Goal: Navigation & Orientation: Find specific page/section

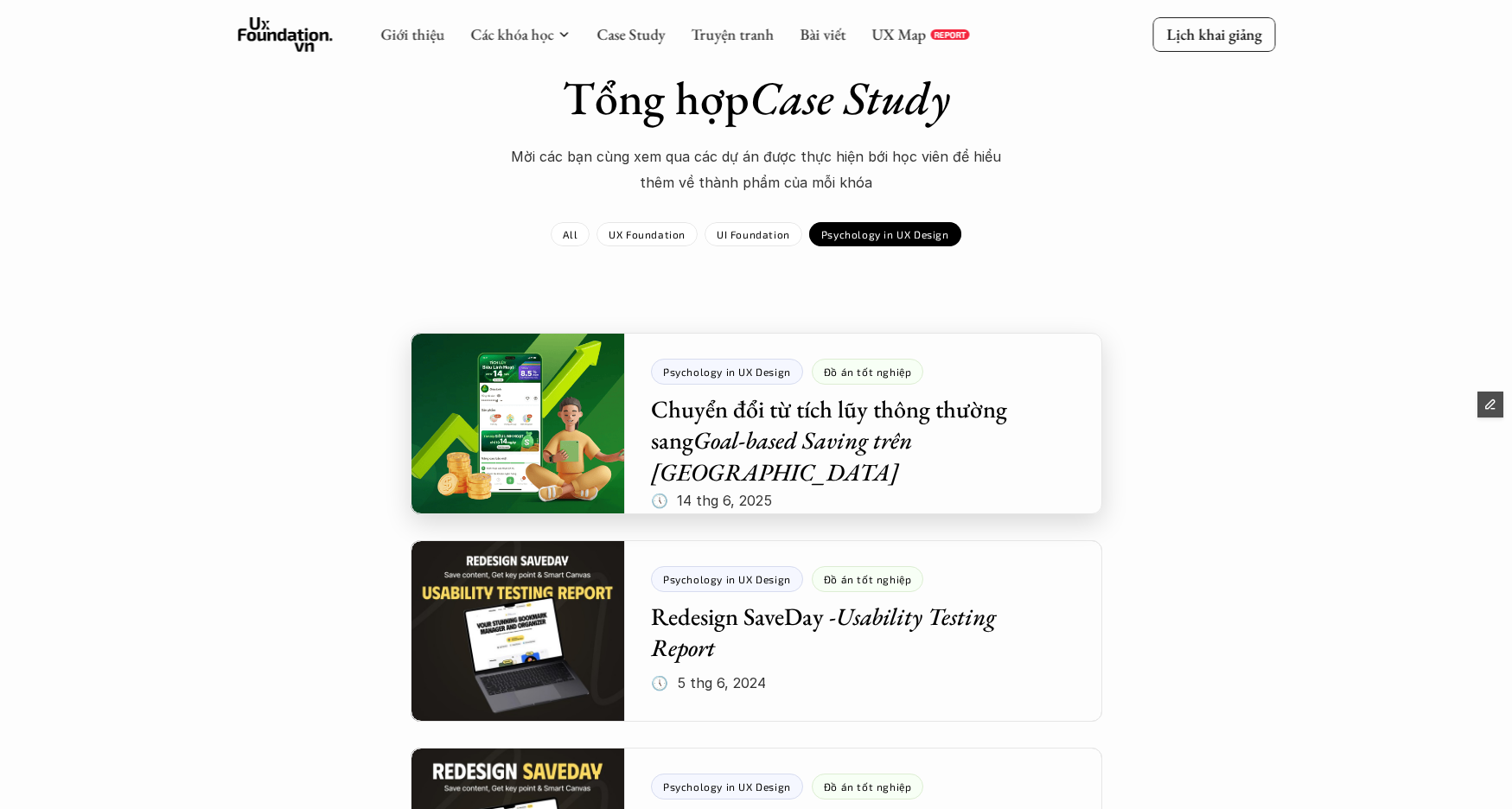
scroll to position [60, 0]
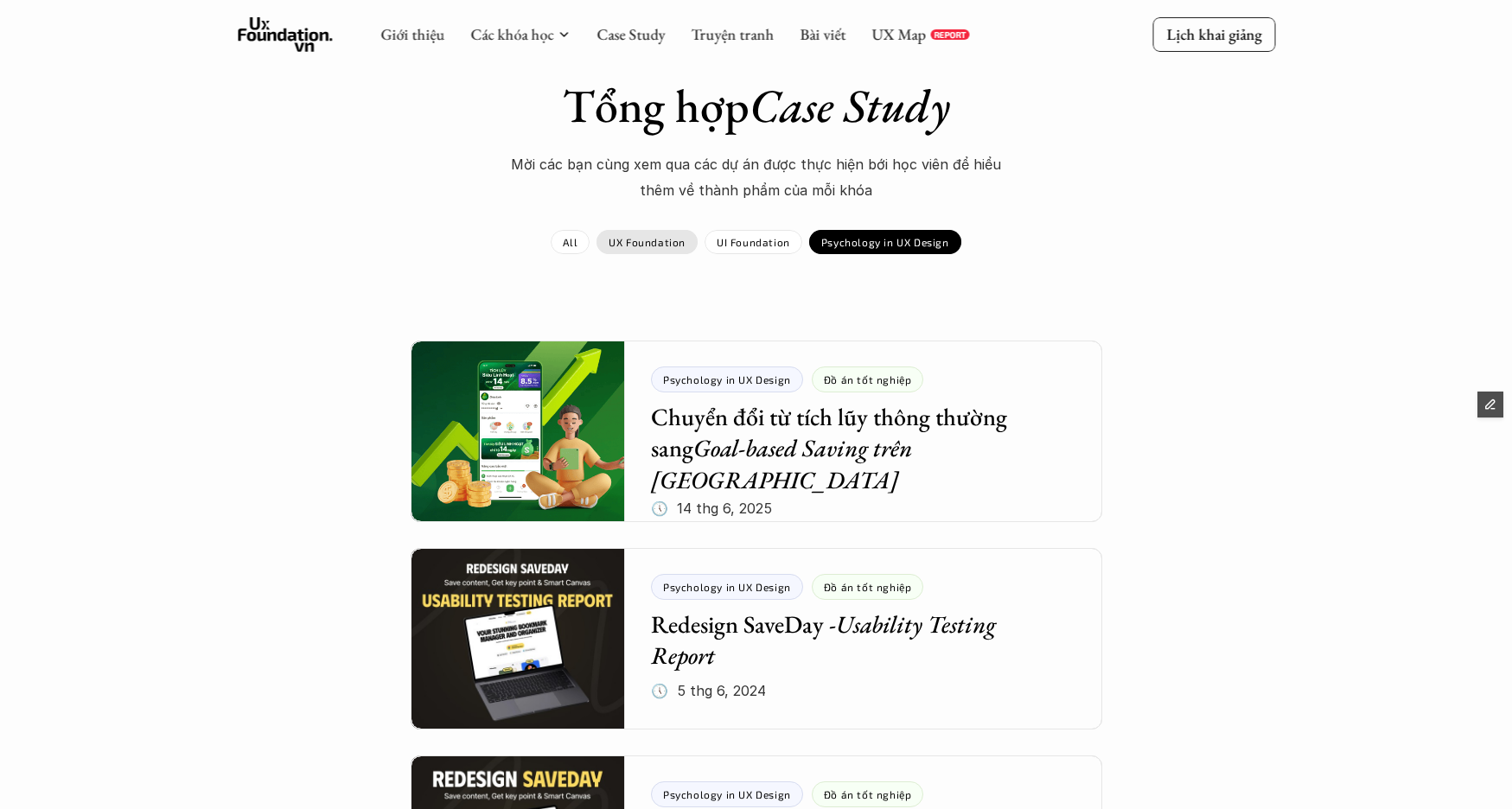
click at [674, 247] on p "UX Foundation" at bounding box center [647, 241] width 77 height 12
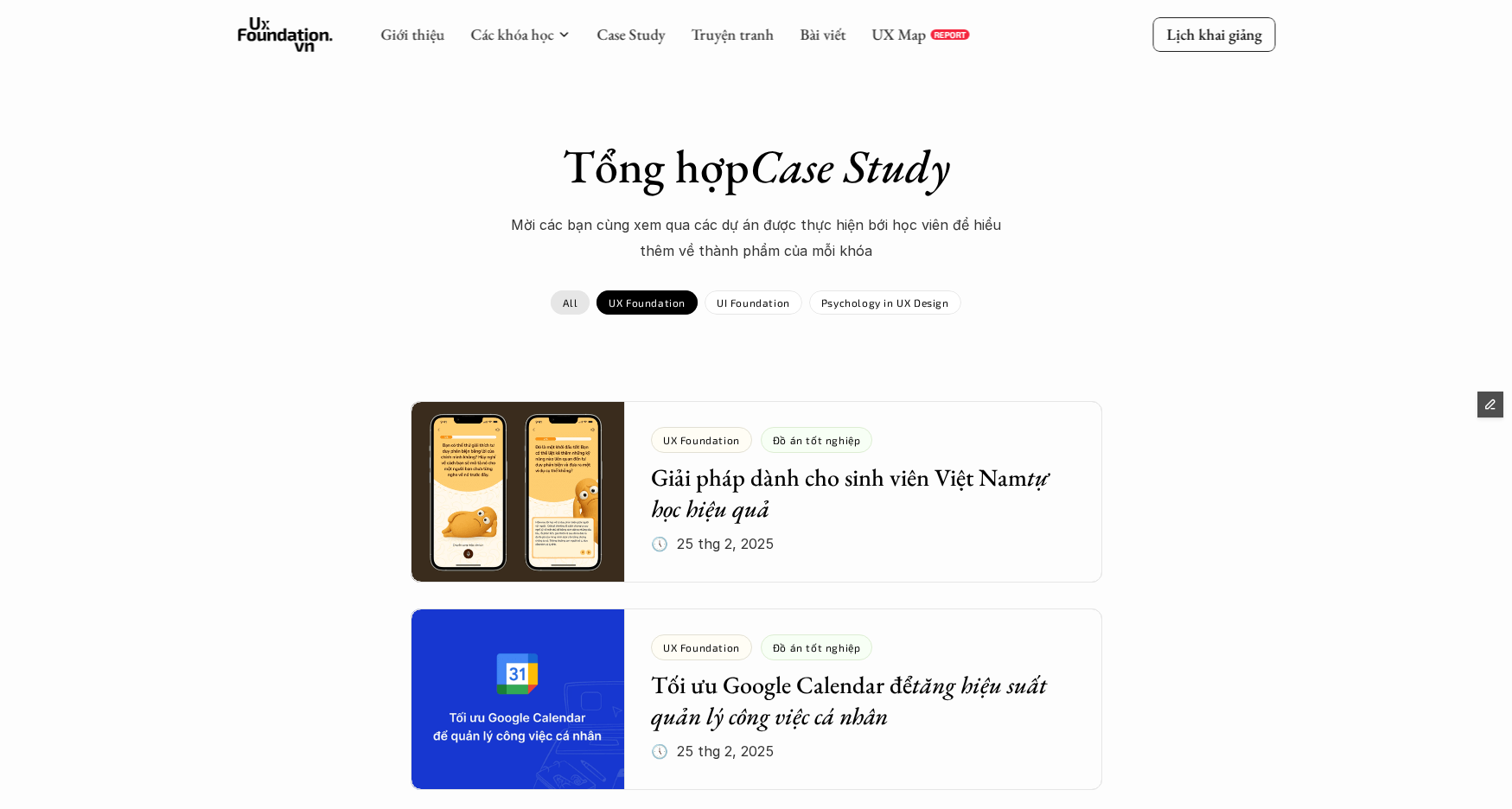
click at [572, 292] on link "All" at bounding box center [570, 303] width 38 height 25
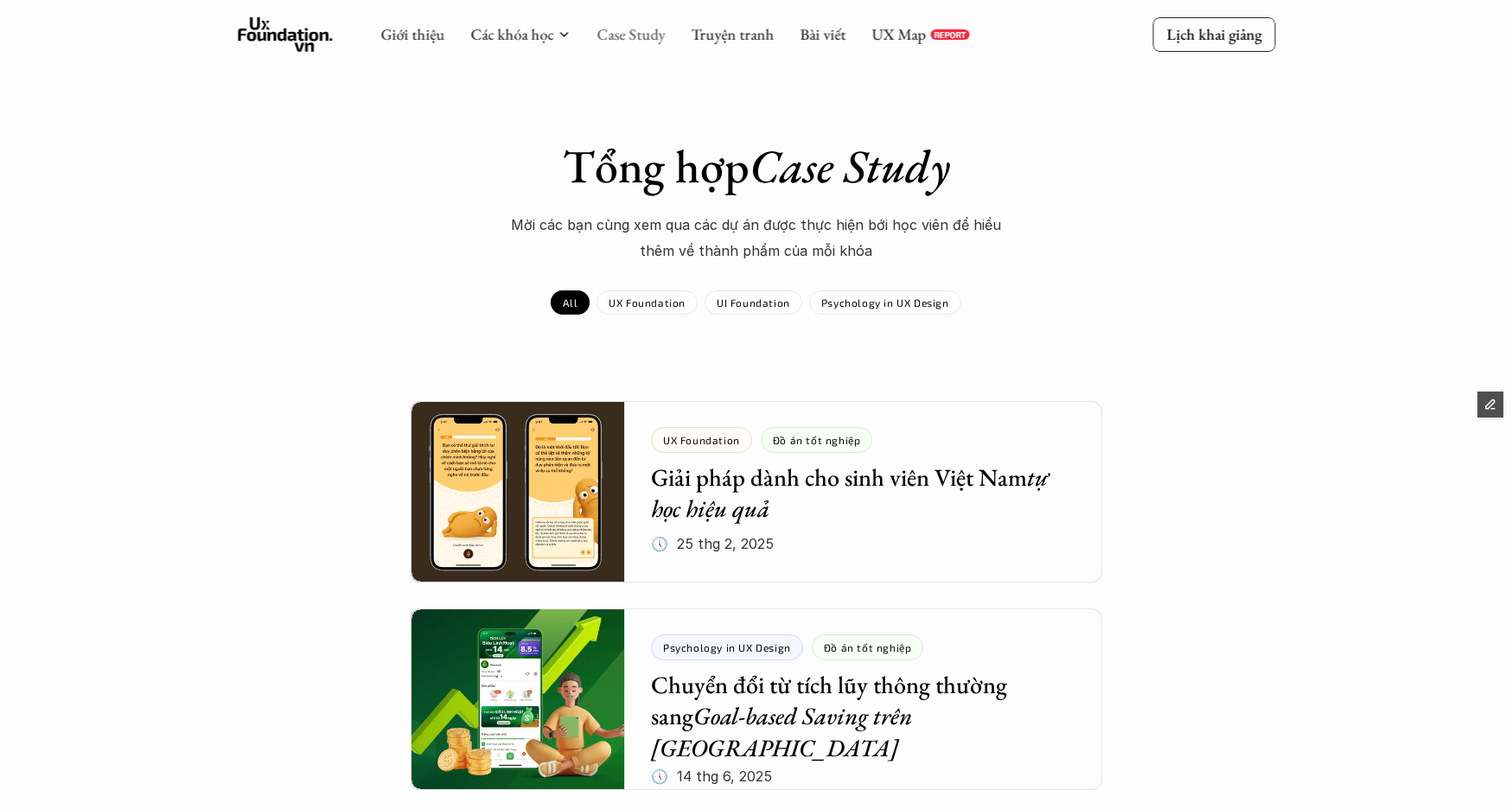
click at [631, 33] on link "Case Study" at bounding box center [630, 34] width 68 height 20
click at [610, 38] on link "Case Study" at bounding box center [630, 34] width 68 height 20
click at [644, 40] on link "Case Study" at bounding box center [630, 34] width 68 height 20
click at [684, 313] on div "UX Foundation" at bounding box center [647, 303] width 102 height 25
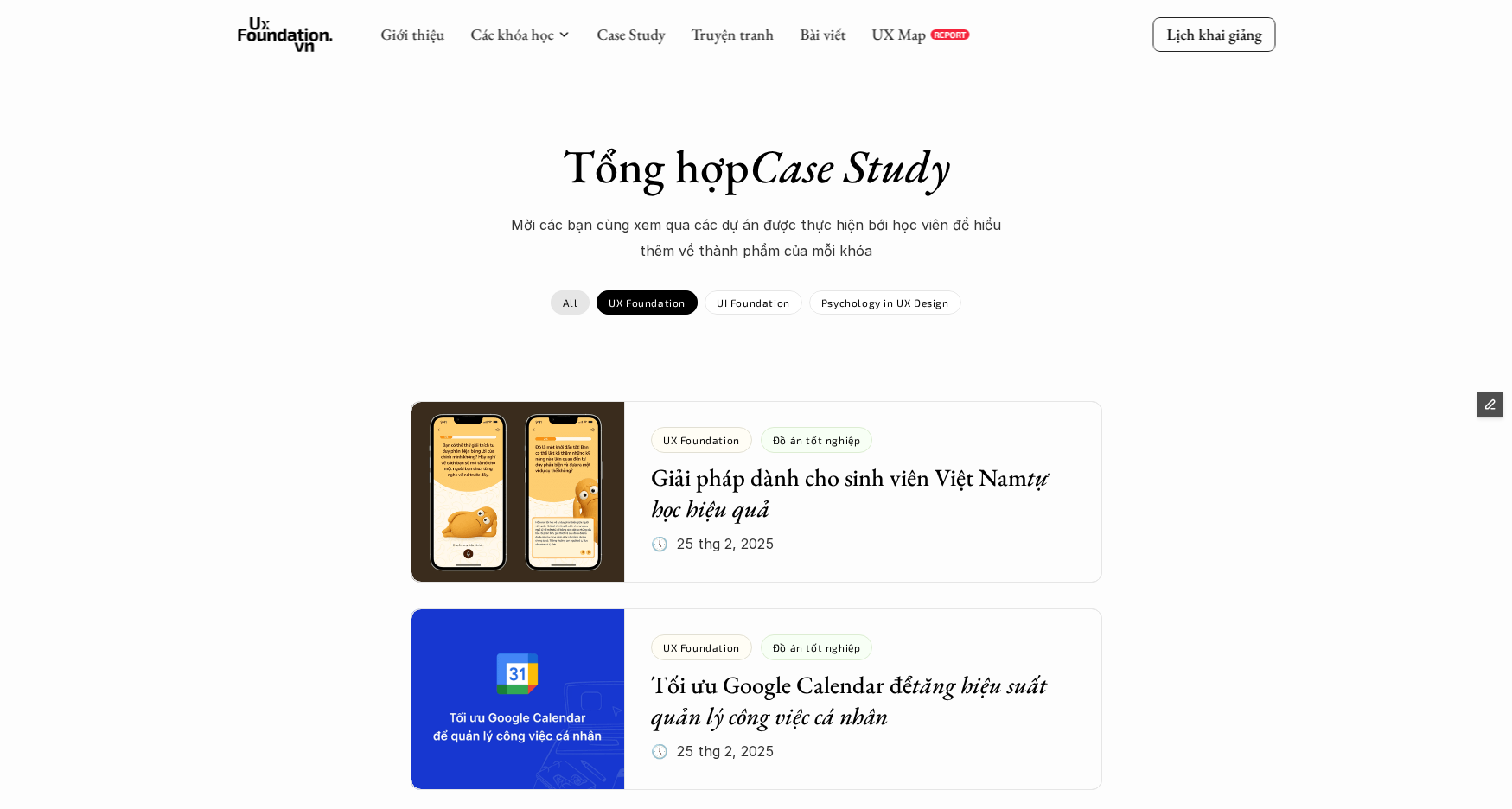
click at [582, 308] on link "All" at bounding box center [570, 303] width 38 height 25
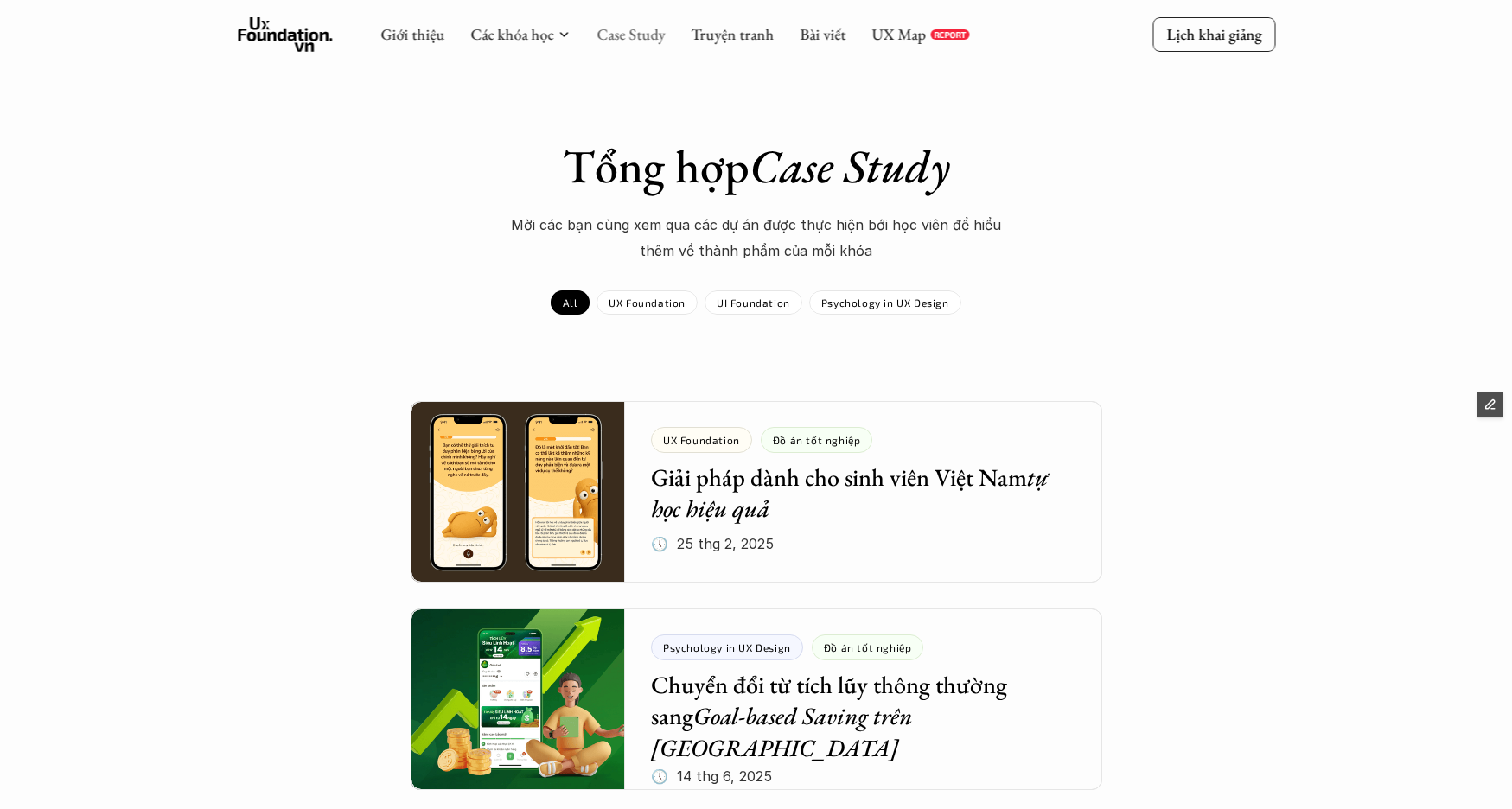
click at [619, 32] on link "Case Study" at bounding box center [630, 34] width 68 height 20
click at [760, 34] on link "Truyện tranh" at bounding box center [732, 34] width 83 height 20
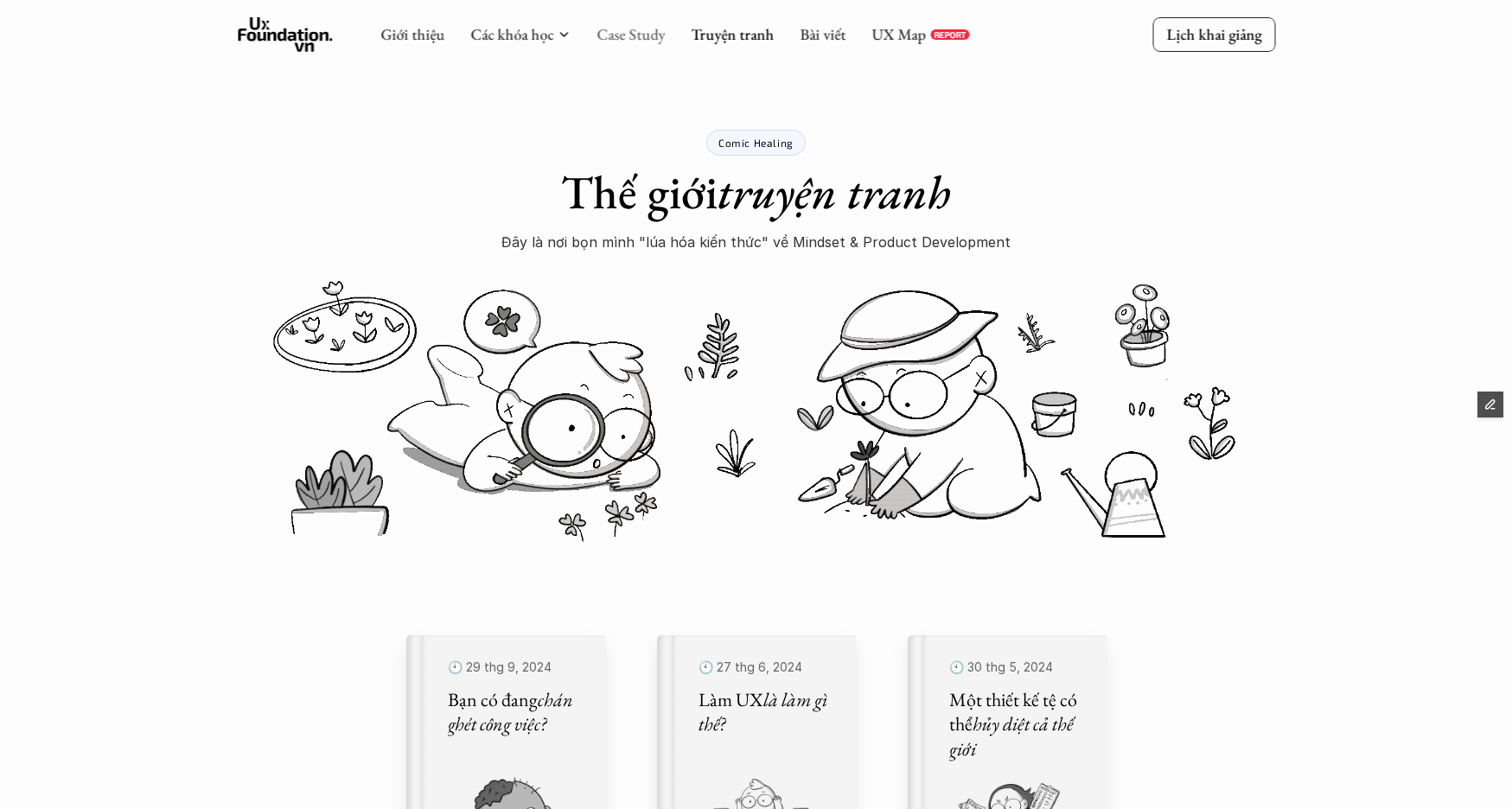
click at [620, 37] on link "Case Study" at bounding box center [630, 34] width 68 height 20
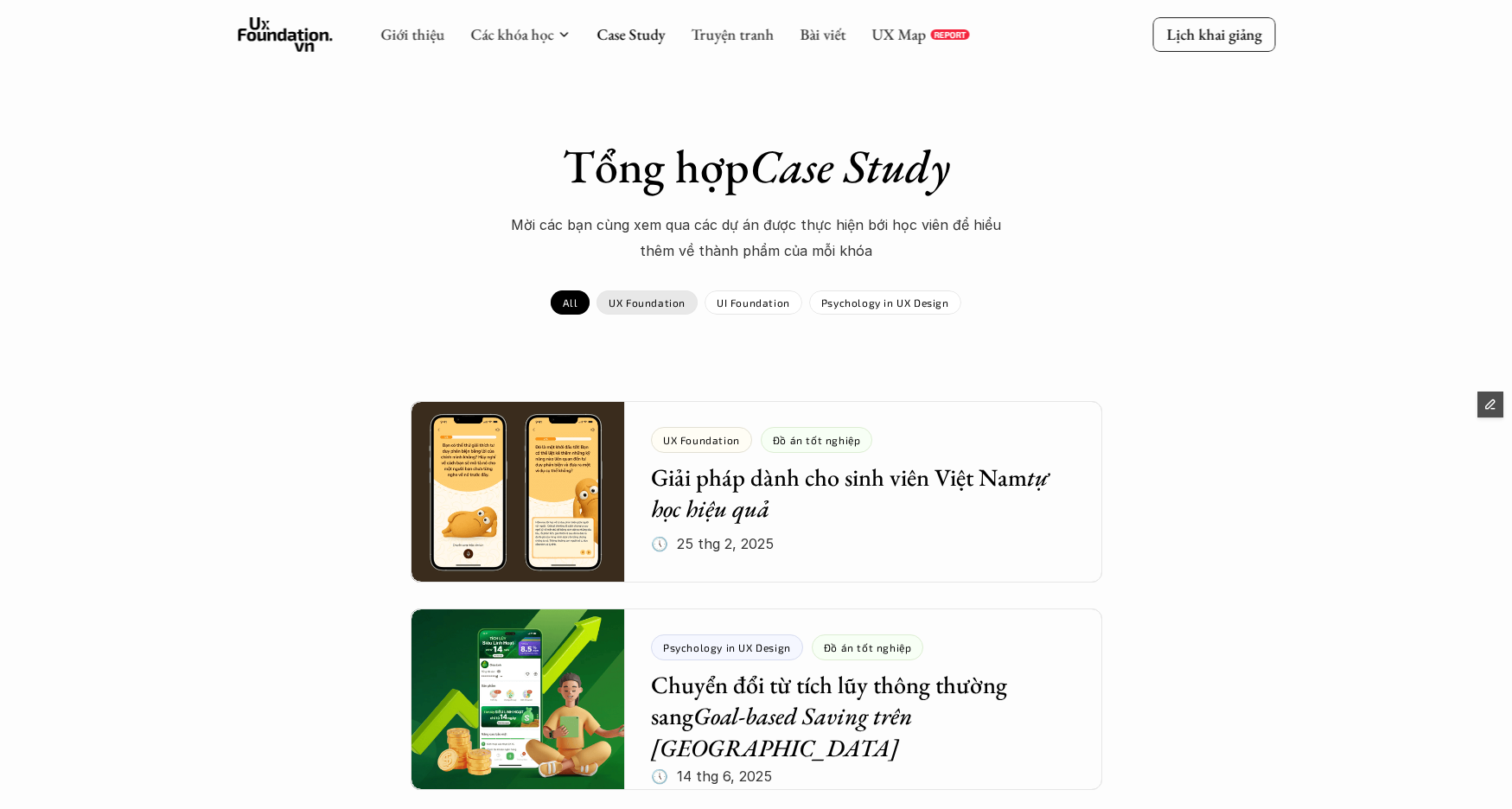
click at [662, 309] on div "UX Foundation" at bounding box center [647, 303] width 102 height 25
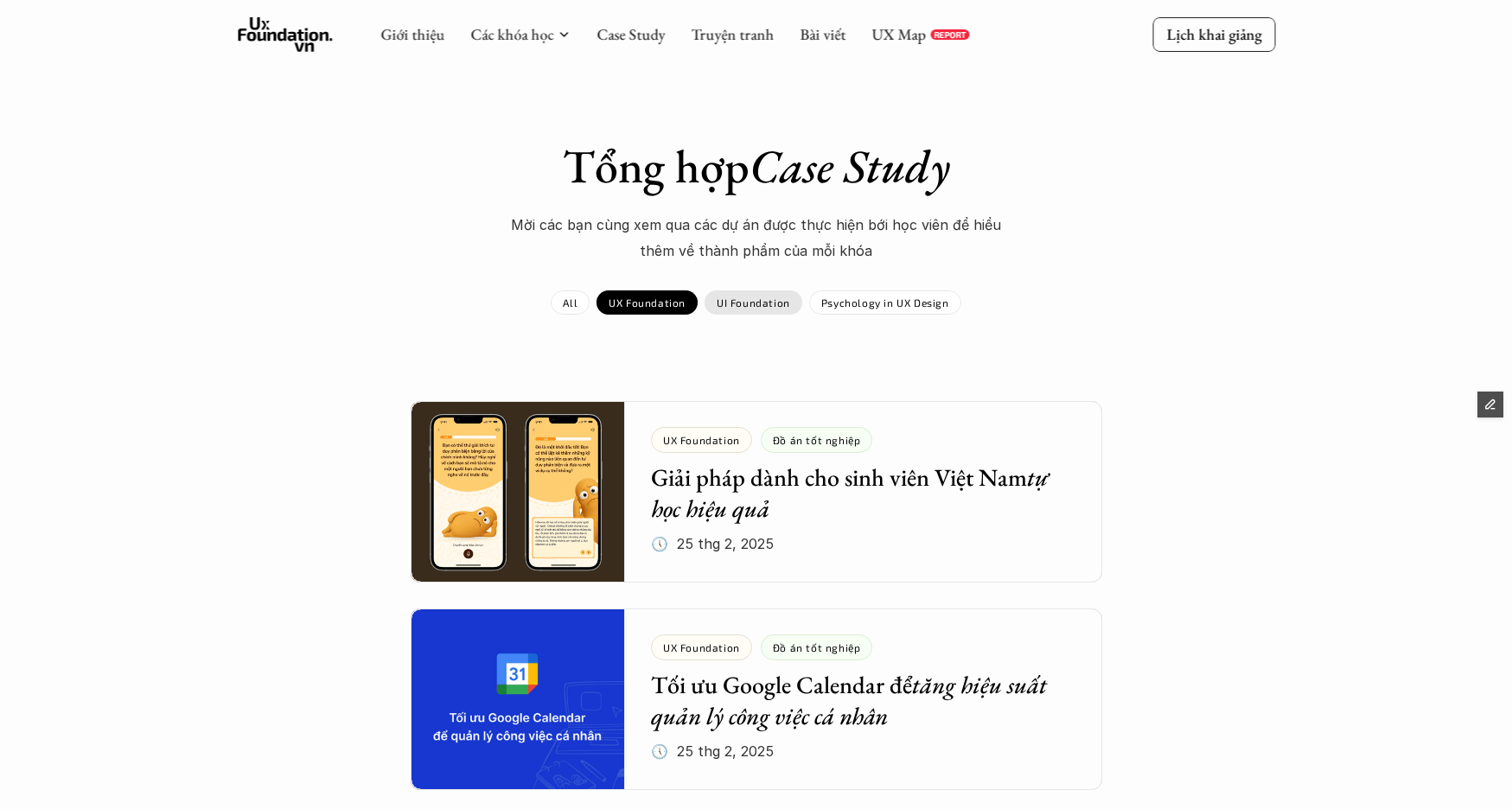
click at [777, 302] on p "UI Foundation" at bounding box center [753, 303] width 74 height 12
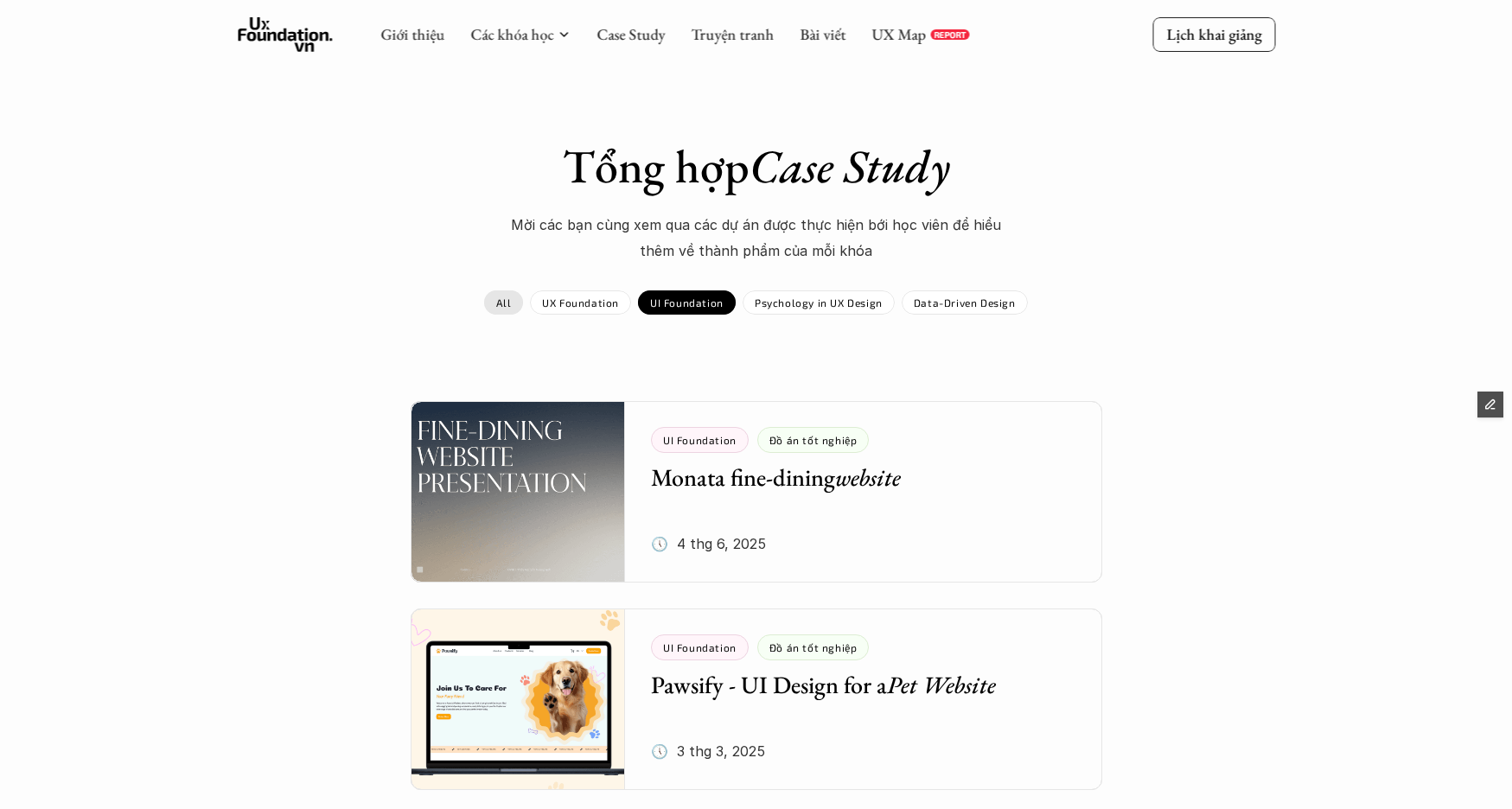
click at [508, 298] on p "All" at bounding box center [503, 303] width 15 height 12
